Goal: Use online tool/utility

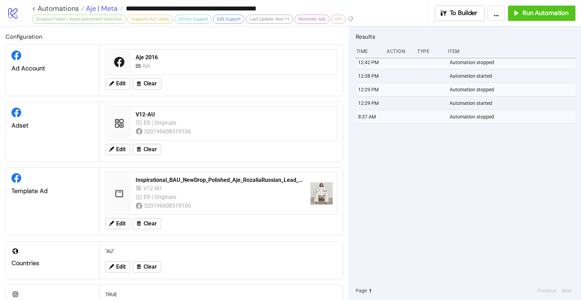
click at [93, 8] on span "Aje | Meta" at bounding box center [100, 8] width 33 height 9
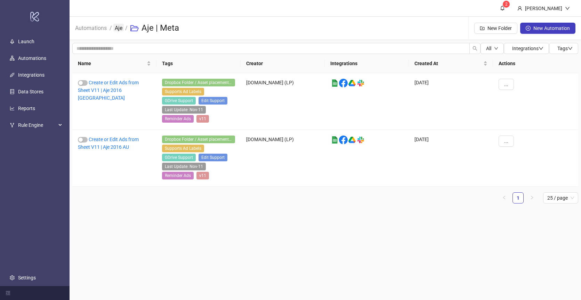
click at [119, 27] on link "Aje" at bounding box center [118, 28] width 10 height 8
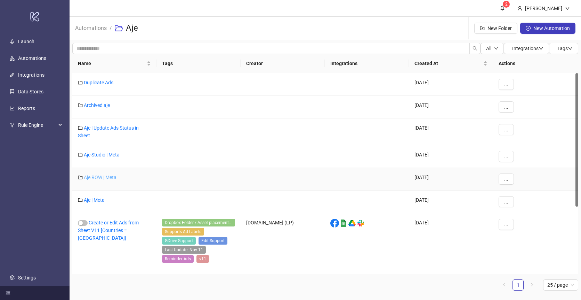
click at [112, 177] on link "Aje ROW | Meta" at bounding box center [100, 177] width 33 height 6
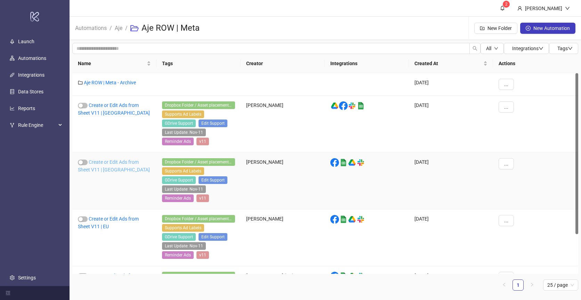
click at [116, 160] on link "Create or Edit Ads from Sheet V11 | [GEOGRAPHIC_DATA]" at bounding box center [114, 165] width 72 height 13
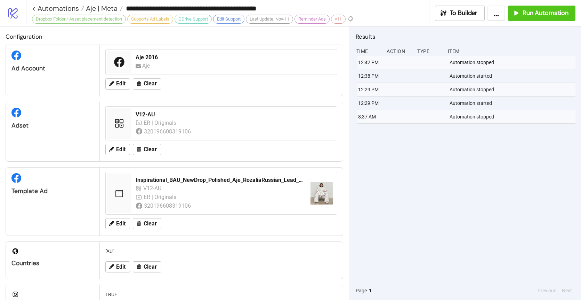
type input "**********"
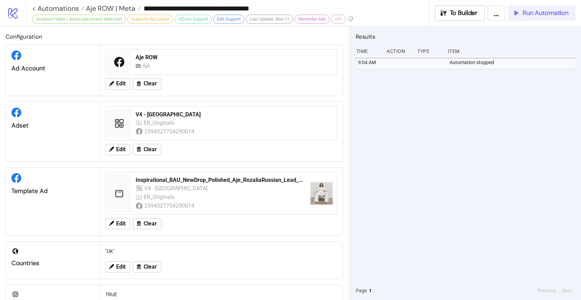
click at [539, 16] on span "Run Automation" at bounding box center [546, 13] width 46 height 8
